Goal: Transaction & Acquisition: Purchase product/service

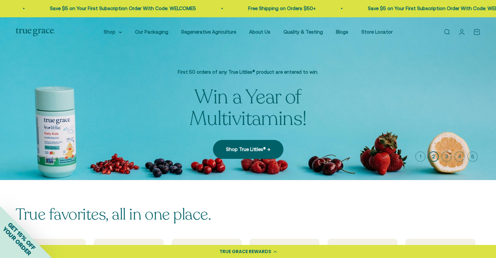
click at [331, 191] on div "True favorites, all in one place. Multivitamins Omega-3's Probiotics Electrolyt…" at bounding box center [248, 257] width 496 height 155
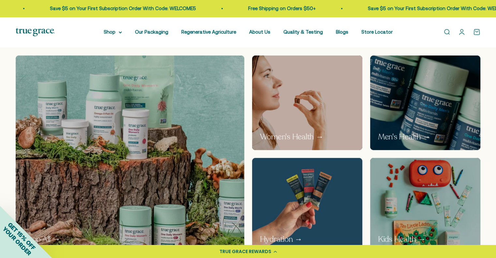
scroll to position [376, 0]
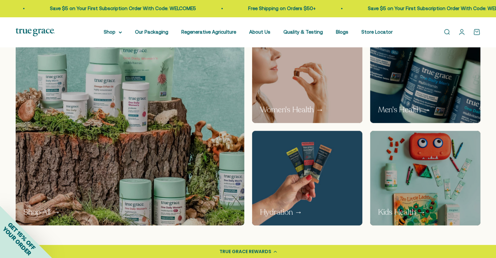
click at [339, 72] on img at bounding box center [307, 75] width 117 height 100
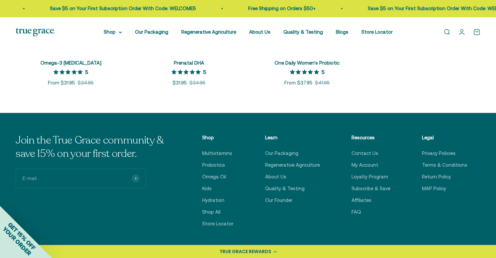
scroll to position [405, 0]
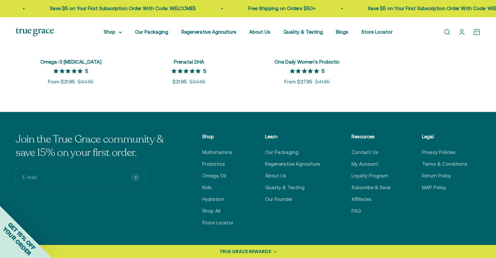
drag, startPoint x: 0, startPoint y: 0, endPoint x: 496, endPoint y: 148, distance: 517.5
click at [496, 148] on html "💰 Earn 1 point for every $1 you spend Join now Earn 25 points Already a member?…" at bounding box center [248, 15] width 496 height 841
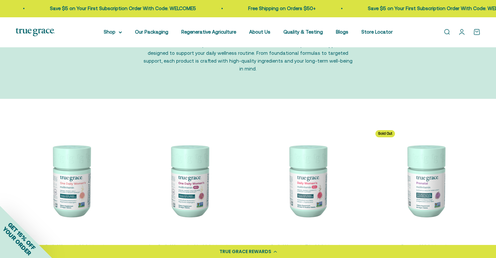
scroll to position [3, 0]
